Goal: Use online tool/utility

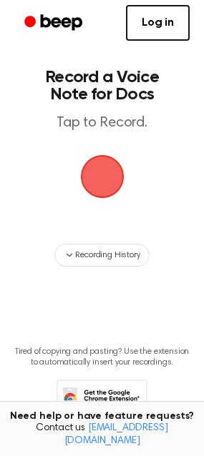
click at [100, 174] on span "button" at bounding box center [102, 177] width 40 height 40
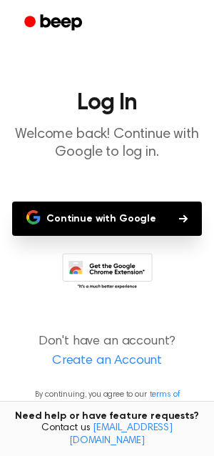
click at [105, 222] on button "Continue with Google" at bounding box center [107, 219] width 190 height 34
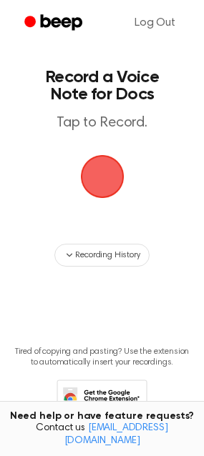
click at [103, 180] on span "button" at bounding box center [102, 177] width 40 height 40
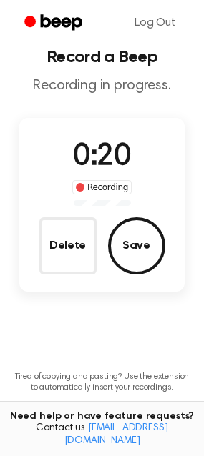
scroll to position [10, 0]
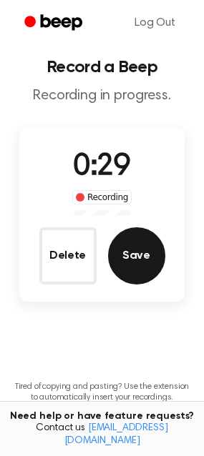
click at [124, 260] on button "Save" at bounding box center [136, 255] width 57 height 57
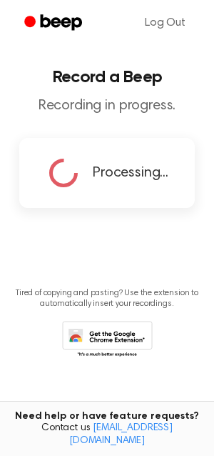
click at [108, 345] on icon at bounding box center [107, 340] width 91 height 39
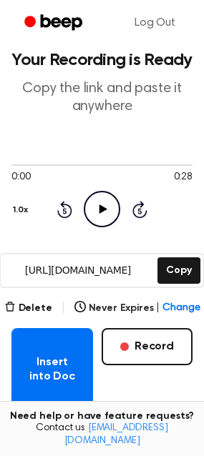
scroll to position [6, 0]
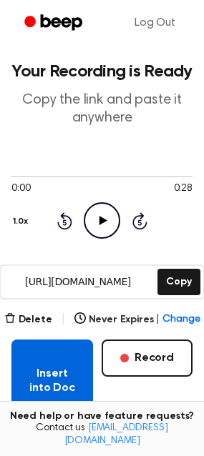
click at [69, 366] on button "Insert into Doc" at bounding box center [51, 381] width 81 height 83
click at [51, 360] on button "Insert into Doc" at bounding box center [51, 381] width 81 height 83
